Goal: Find specific page/section: Find specific page/section

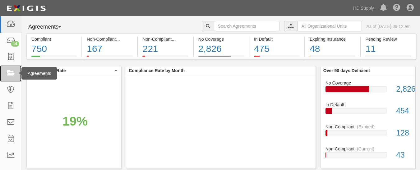
click at [3, 71] on link at bounding box center [10, 73] width 21 height 16
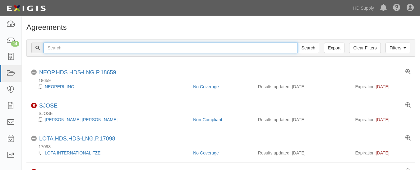
click at [61, 48] on input "text" at bounding box center [171, 48] width 255 height 11
click at [57, 45] on input "text" at bounding box center [171, 48] width 255 height 11
paste input "American Multifamily Construction Services LLC"
type input "American Multifamily Construction Services LLC"
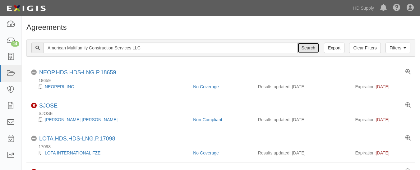
click at [304, 50] on input "Search" at bounding box center [309, 48] width 22 height 11
